Goal: Communication & Community: Answer question/provide support

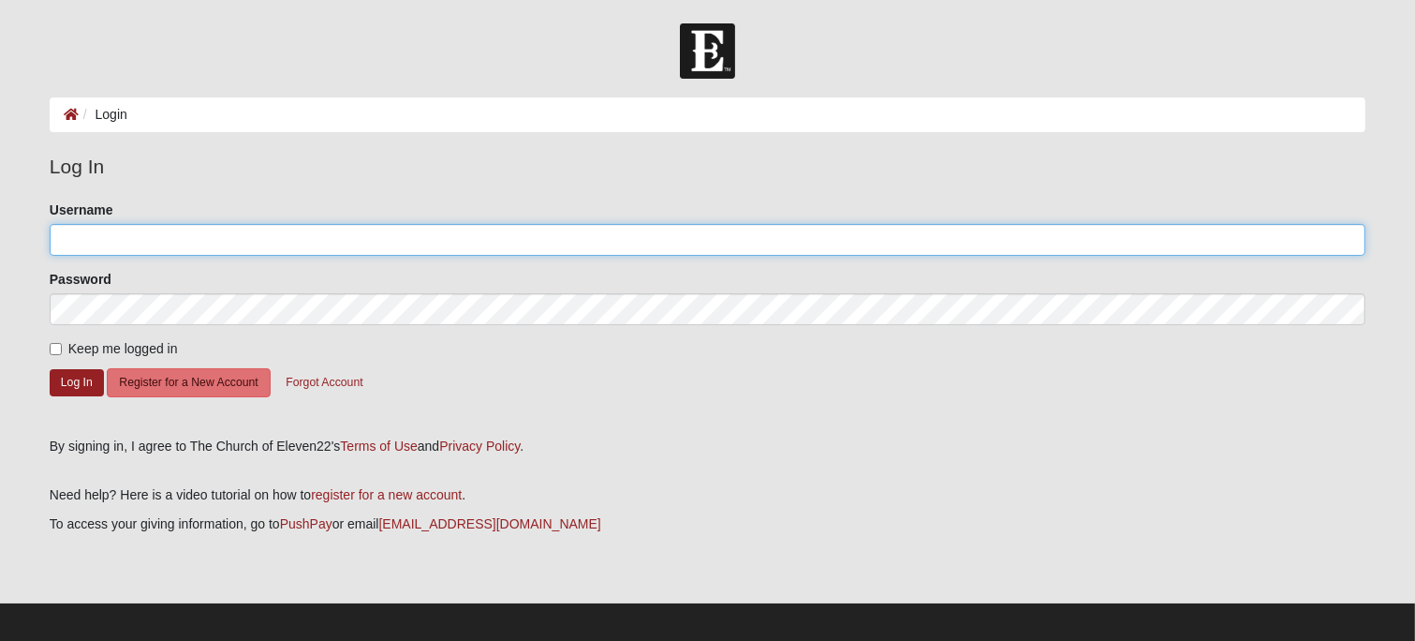
click at [603, 244] on input "Username" at bounding box center [708, 240] width 1316 height 32
type input "pstaft"
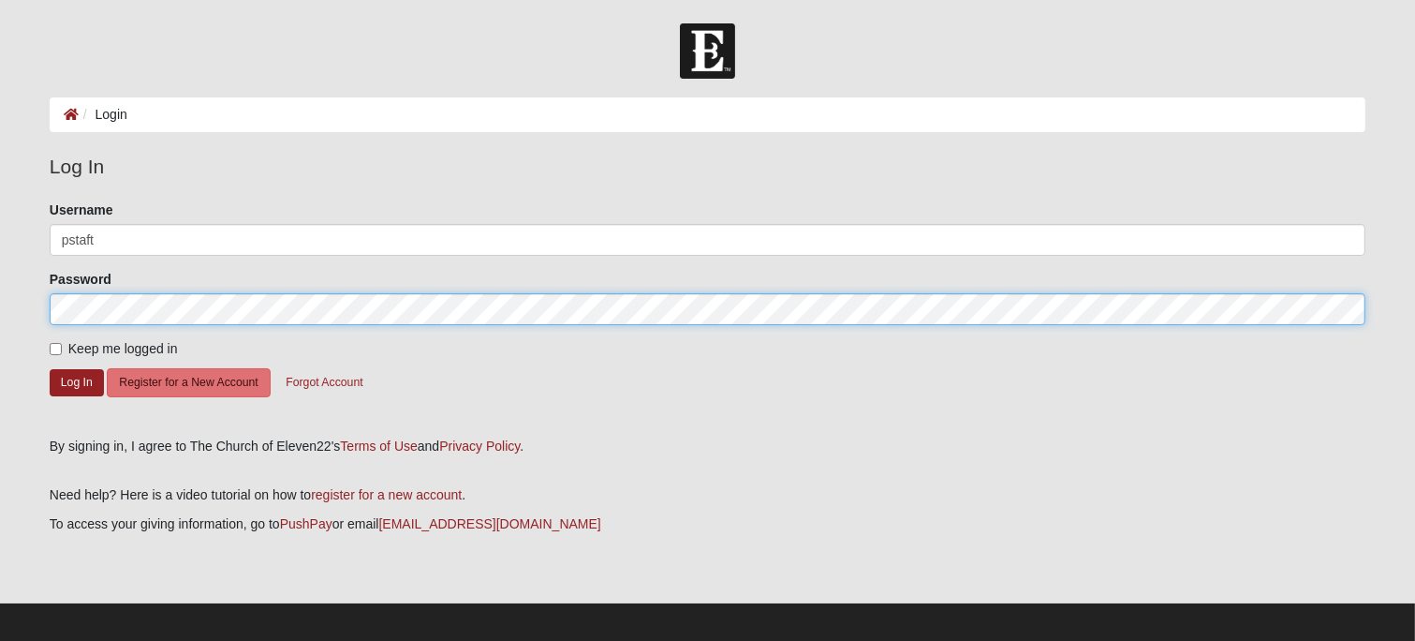
click at [50, 369] on button "Log In" at bounding box center [77, 382] width 54 height 27
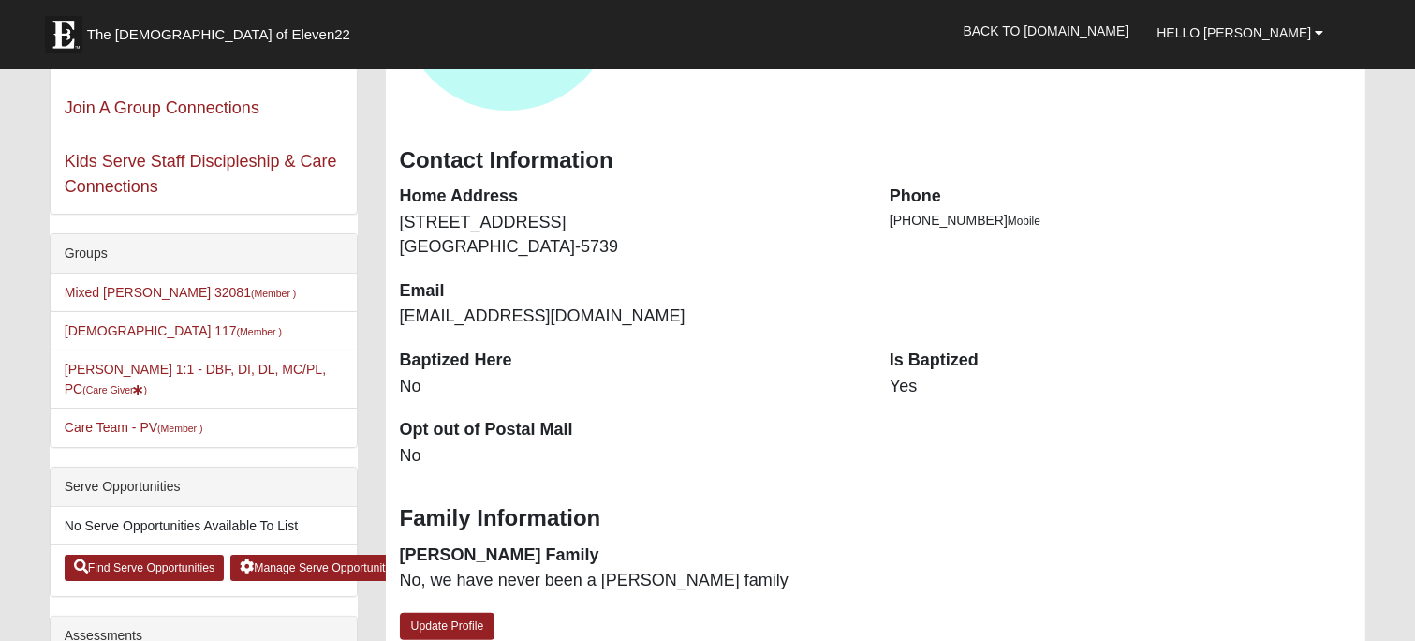
scroll to position [285, 0]
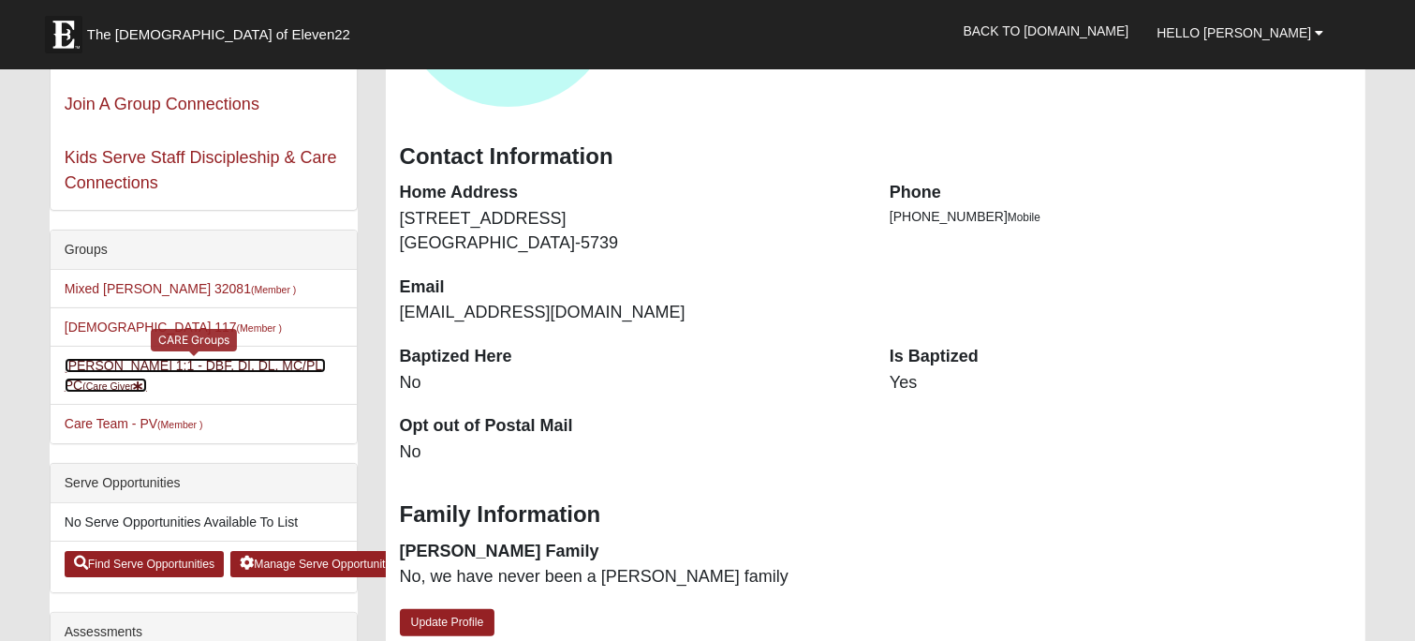
click at [147, 380] on small "(Care Giver )" at bounding box center [114, 385] width 65 height 11
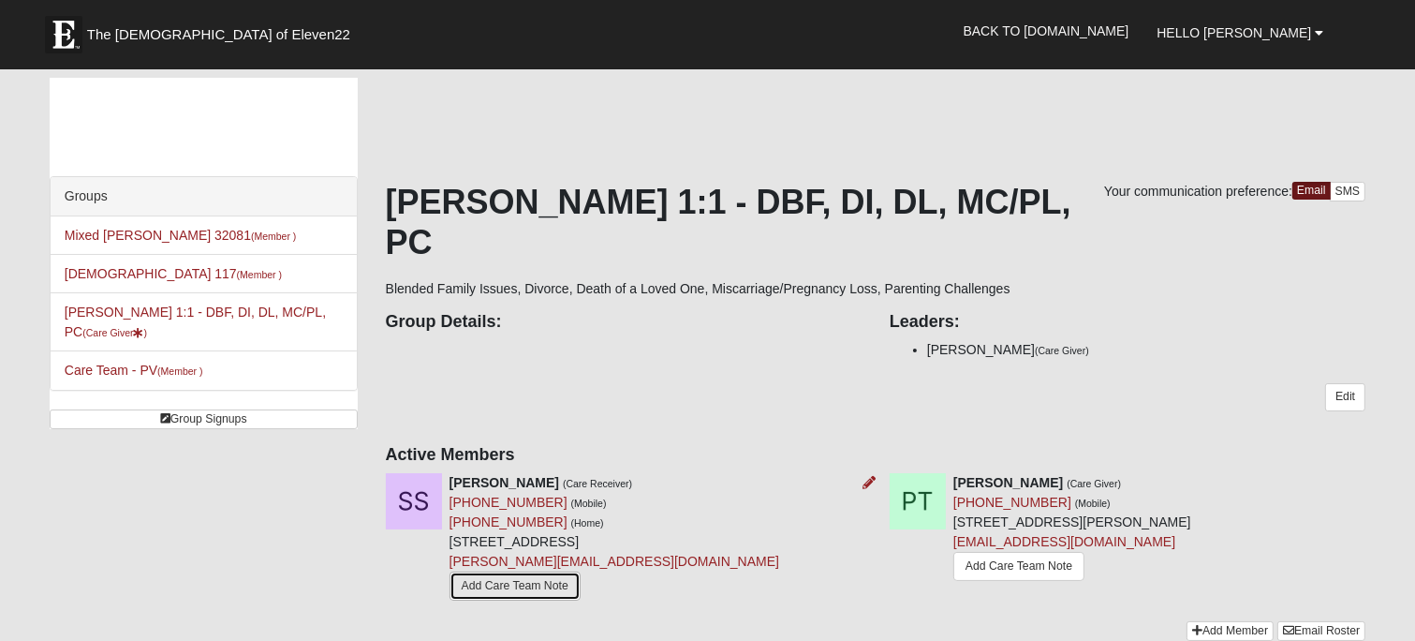
click at [529, 571] on link "Add Care Team Note" at bounding box center [515, 585] width 131 height 29
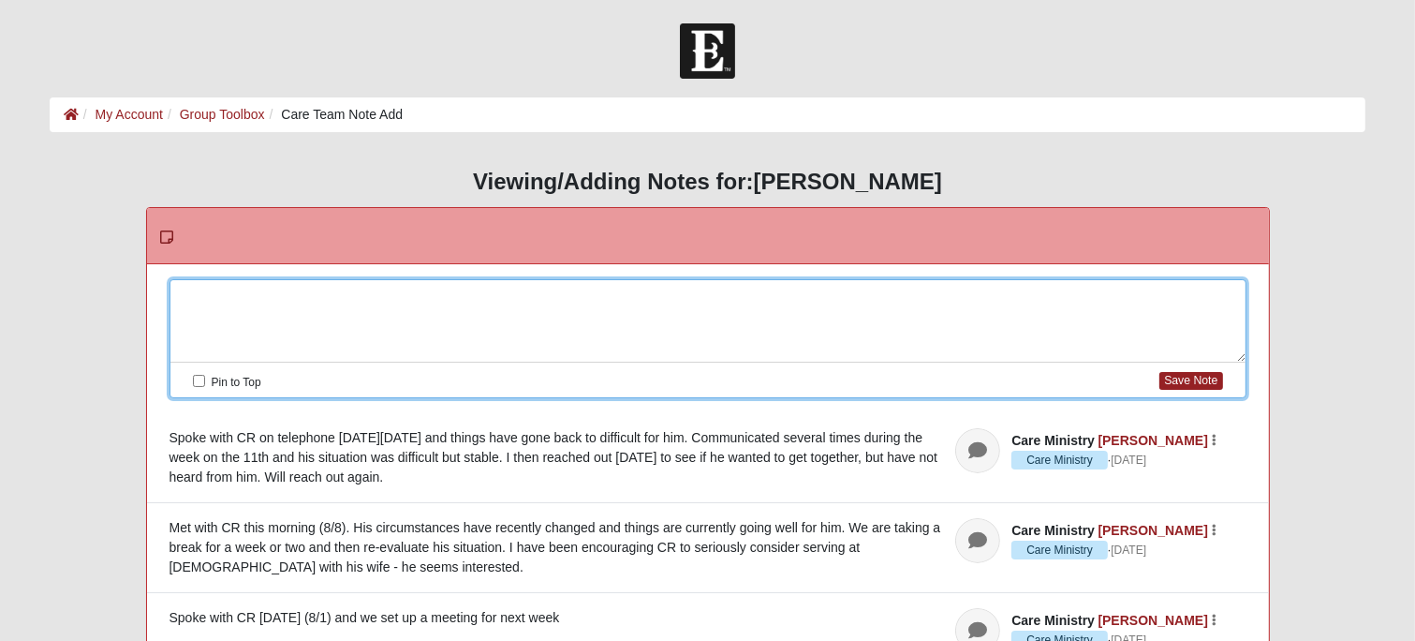
click at [235, 291] on div at bounding box center [707, 321] width 1075 height 82
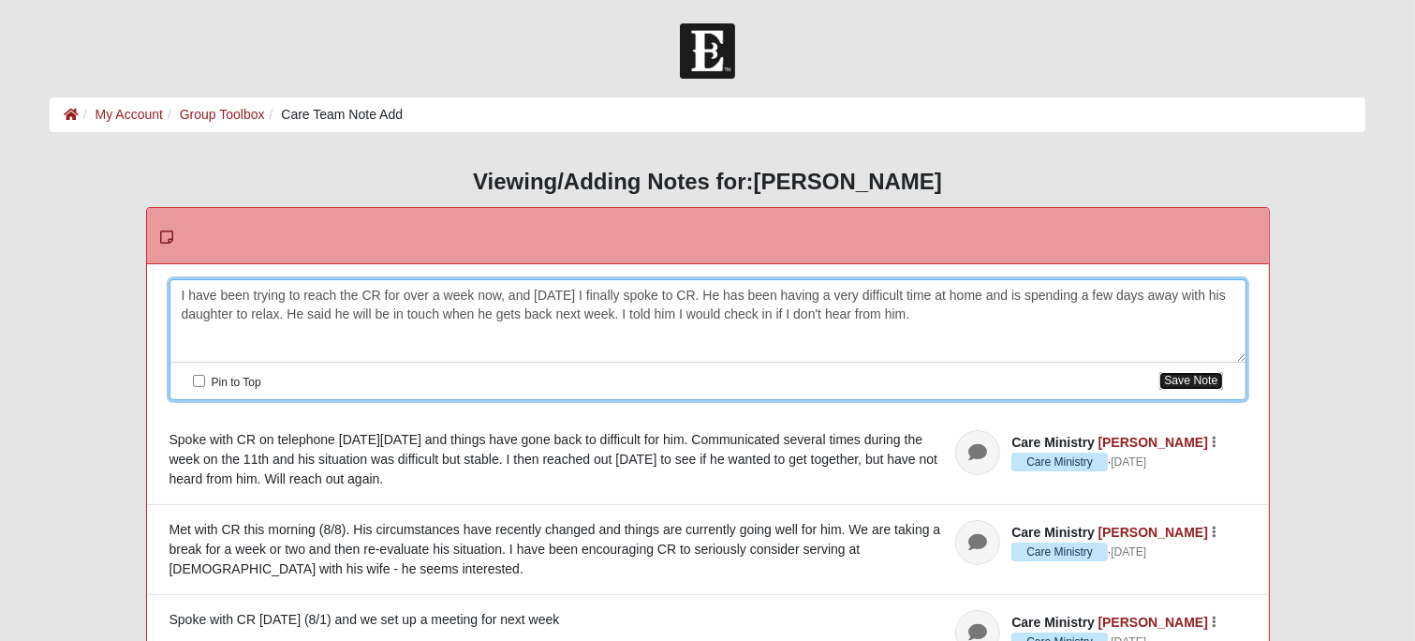
click at [1191, 385] on button "Save Note" at bounding box center [1190, 381] width 63 height 18
